Goal: Task Accomplishment & Management: Use online tool/utility

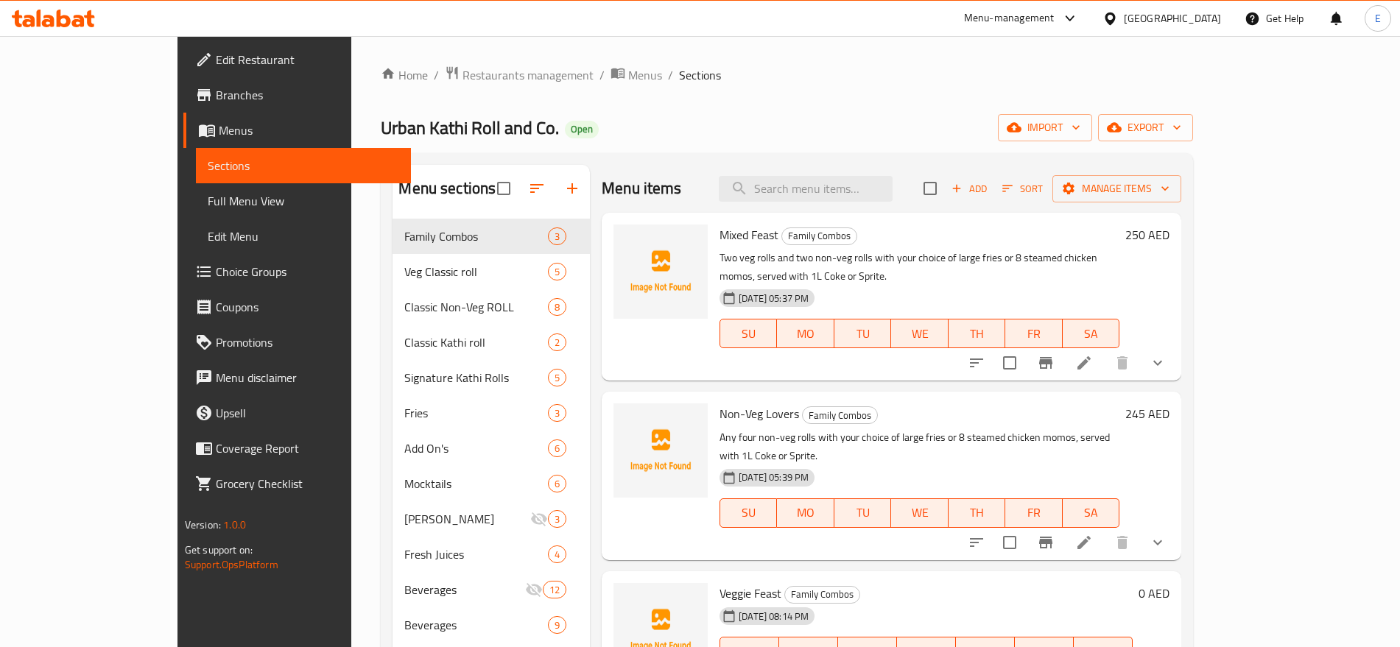
scroll to position [25, 0]
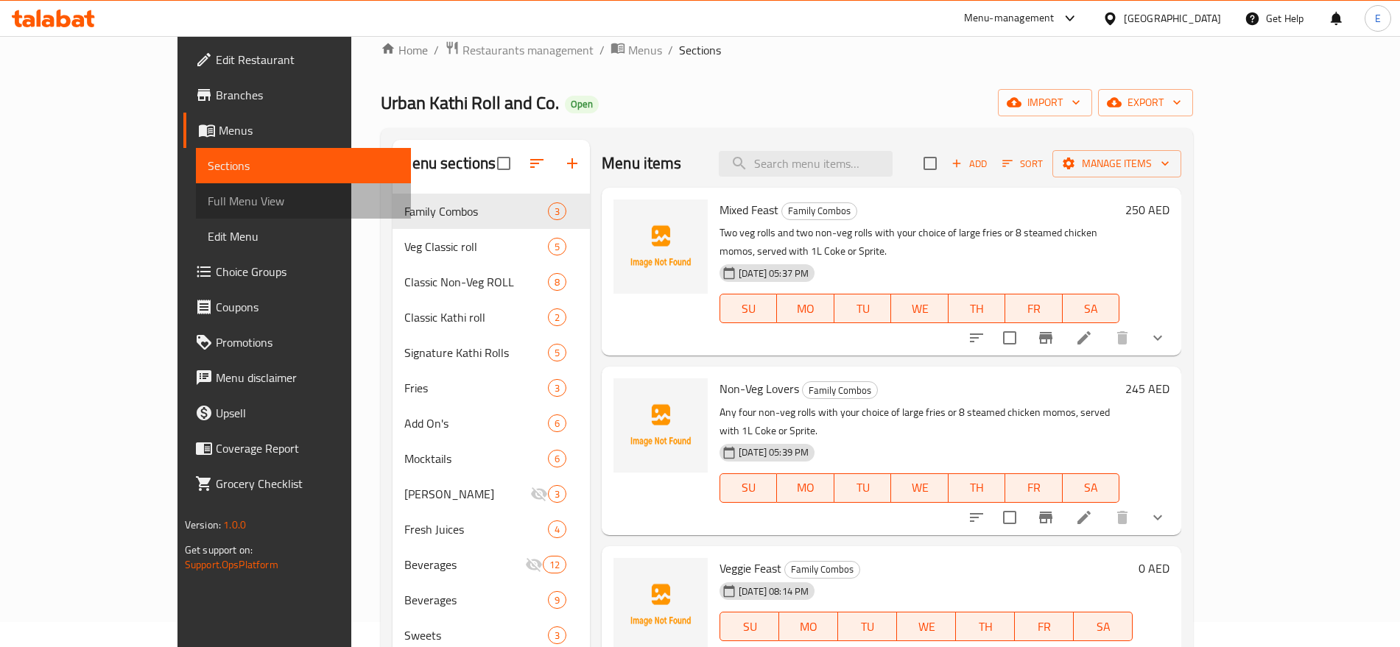
click at [208, 202] on span "Full Menu View" at bounding box center [303, 201] width 191 height 18
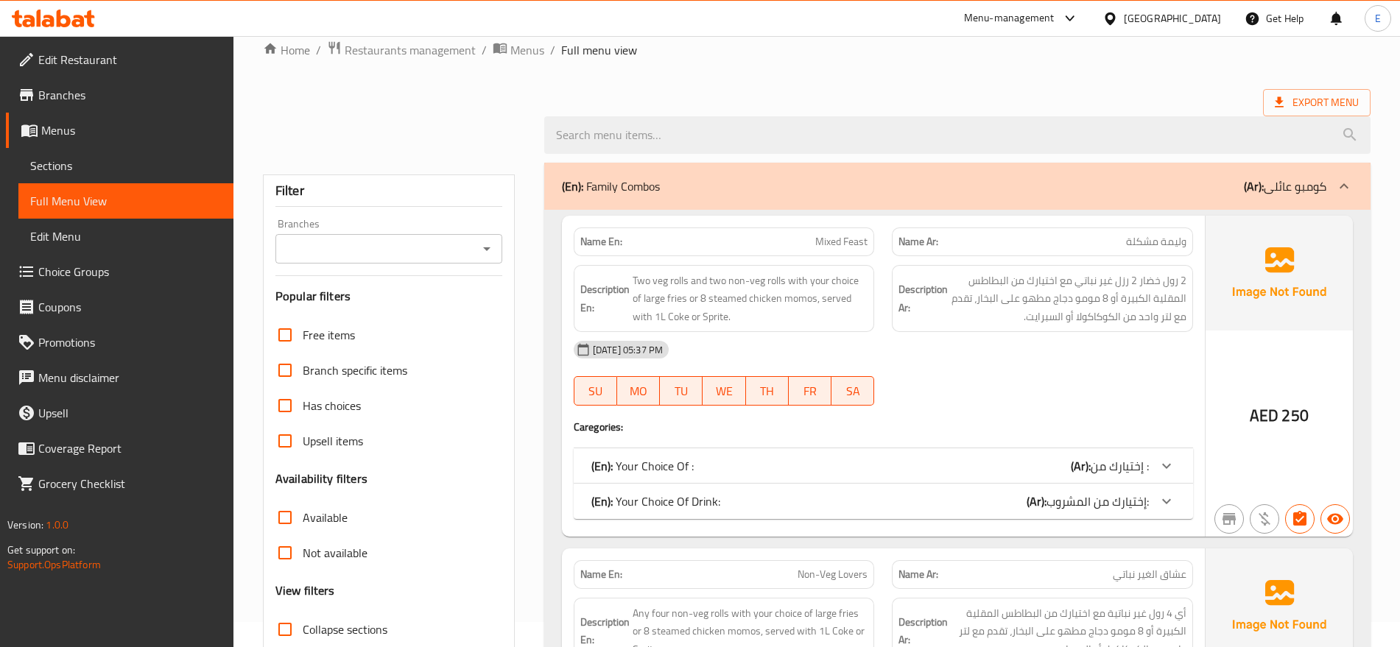
scroll to position [479, 0]
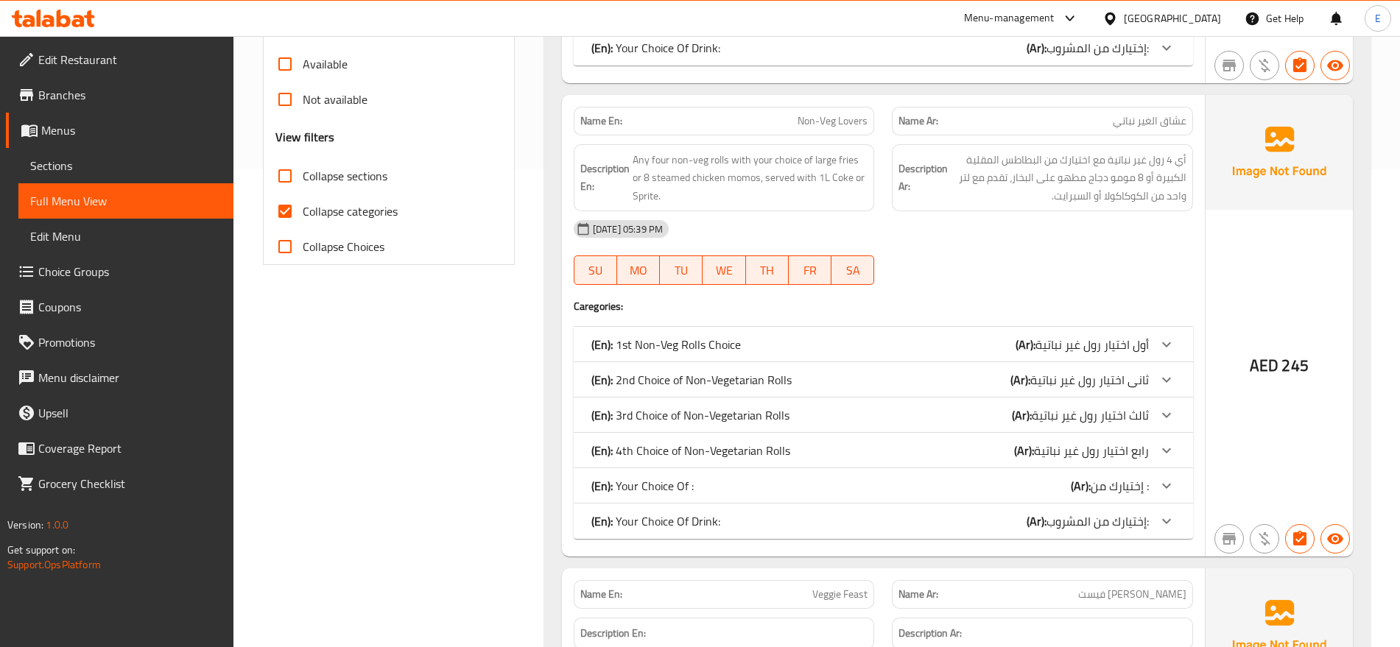
click at [315, 214] on span "Collapse categories" at bounding box center [350, 212] width 95 height 18
click at [303, 214] on input "Collapse categories" at bounding box center [284, 211] width 35 height 35
checkbox input "false"
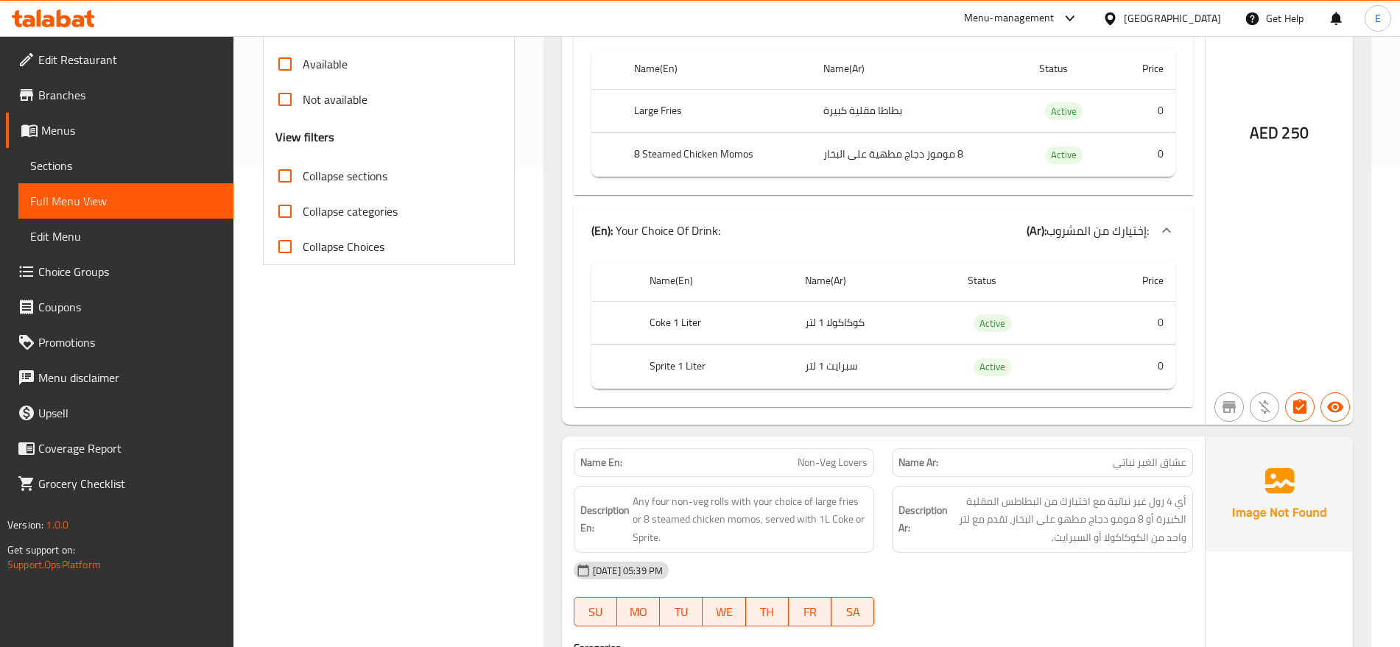
click at [323, 178] on span "Collapse sections" at bounding box center [345, 176] width 85 height 18
click at [303, 178] on input "Collapse sections" at bounding box center [284, 175] width 35 height 35
checkbox input "true"
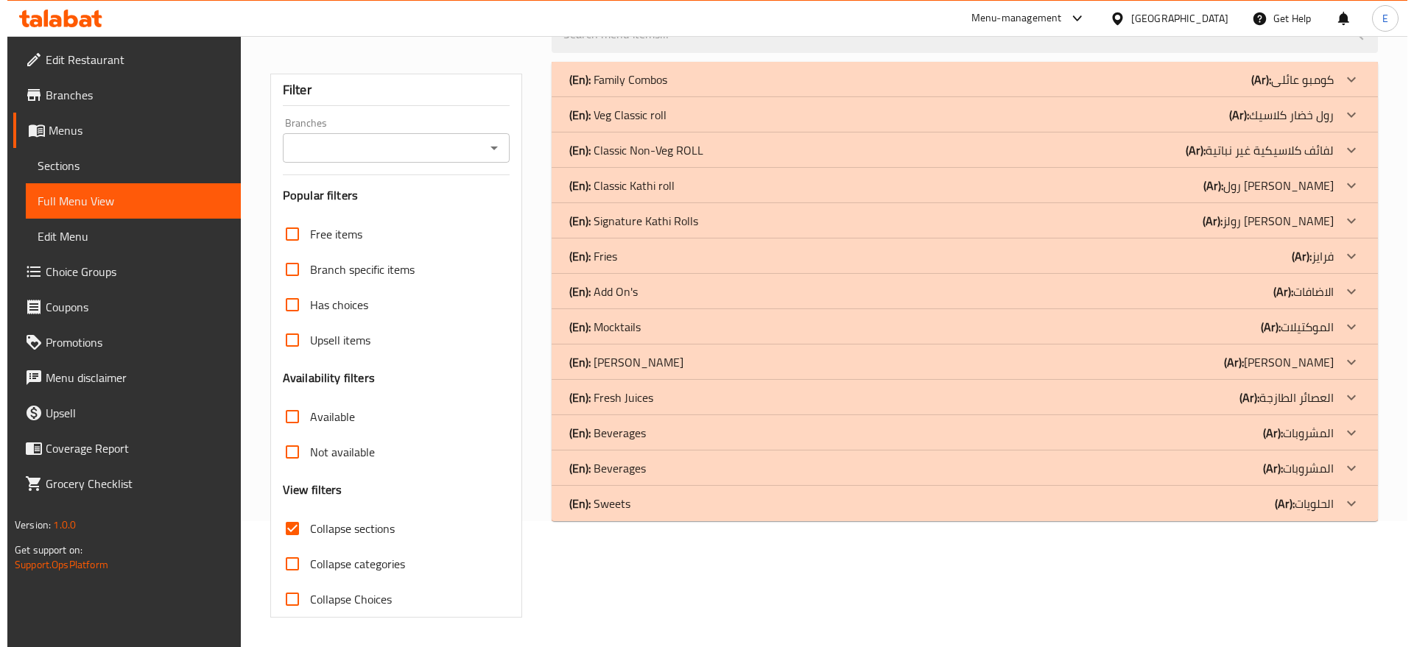
scroll to position [0, 0]
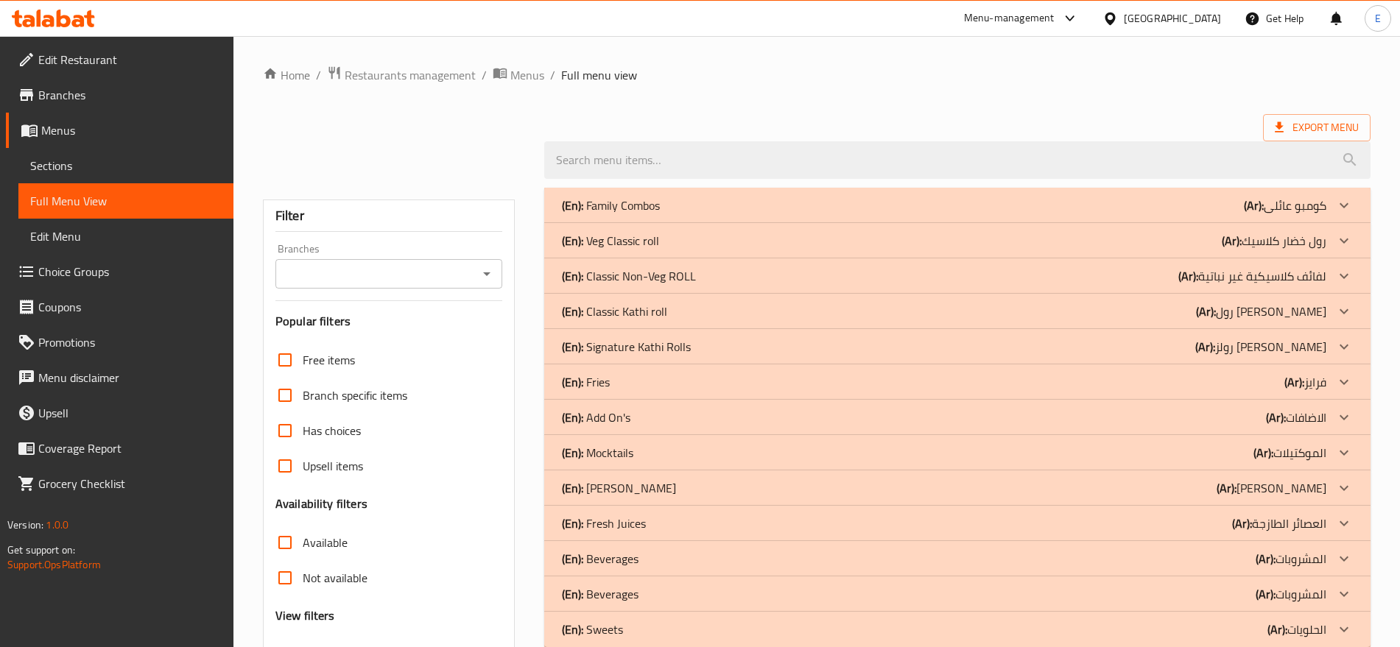
click at [743, 205] on div "(En): Family Combos (Ar): كومبو عائلى" at bounding box center [944, 206] width 765 height 18
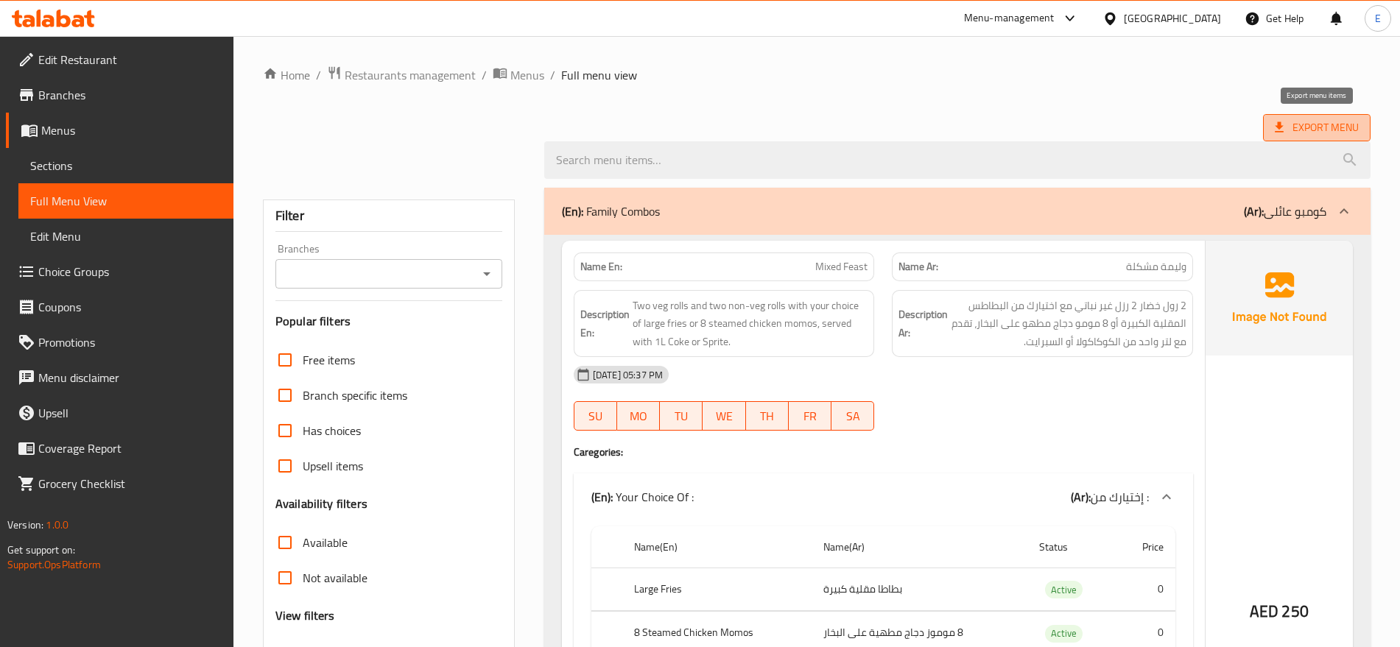
click at [1310, 130] on span "Export Menu" at bounding box center [1317, 128] width 84 height 18
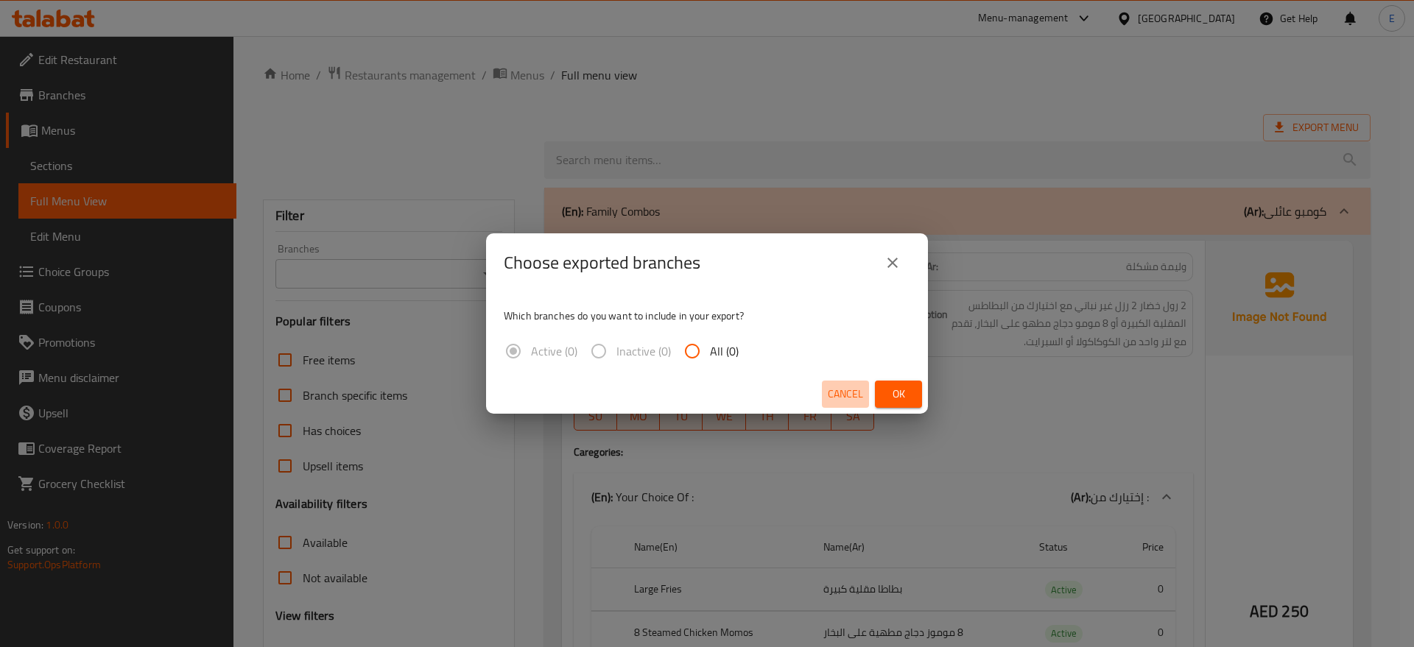
click at [860, 396] on span "Cancel" at bounding box center [845, 394] width 35 height 18
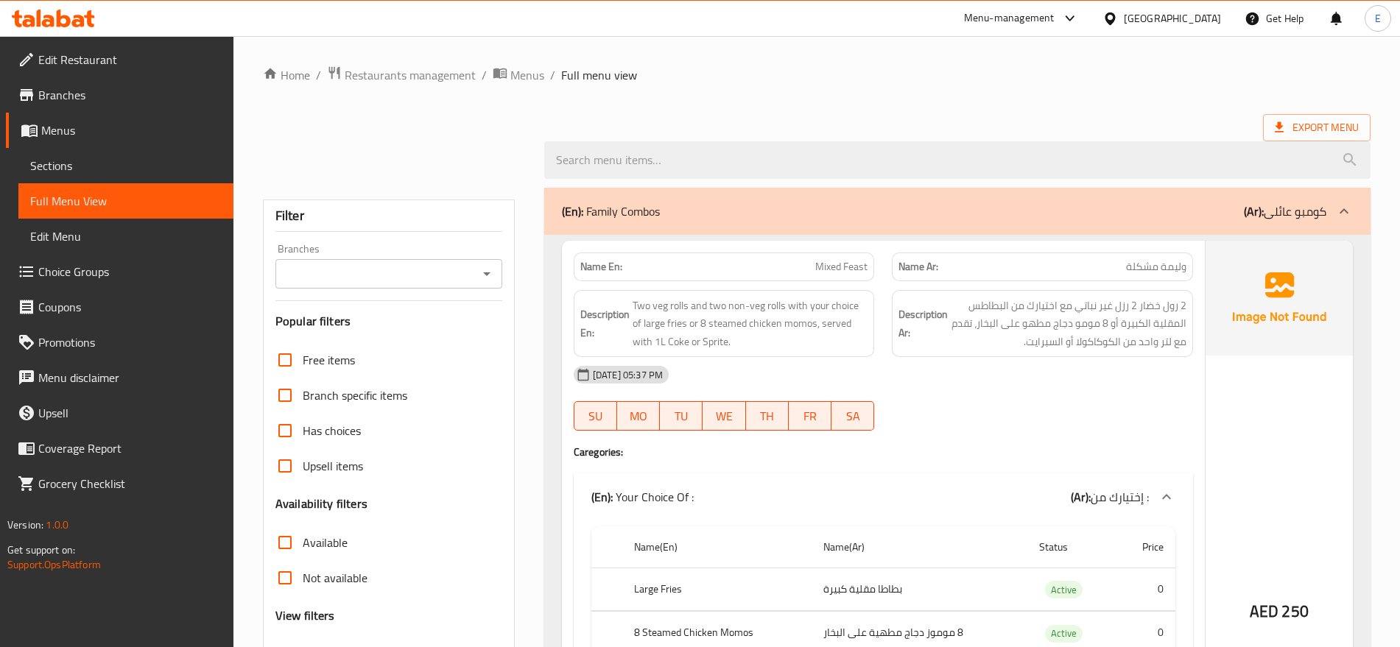
click at [76, 166] on span "Sections" at bounding box center [125, 166] width 191 height 18
